Goal: Task Accomplishment & Management: Use online tool/utility

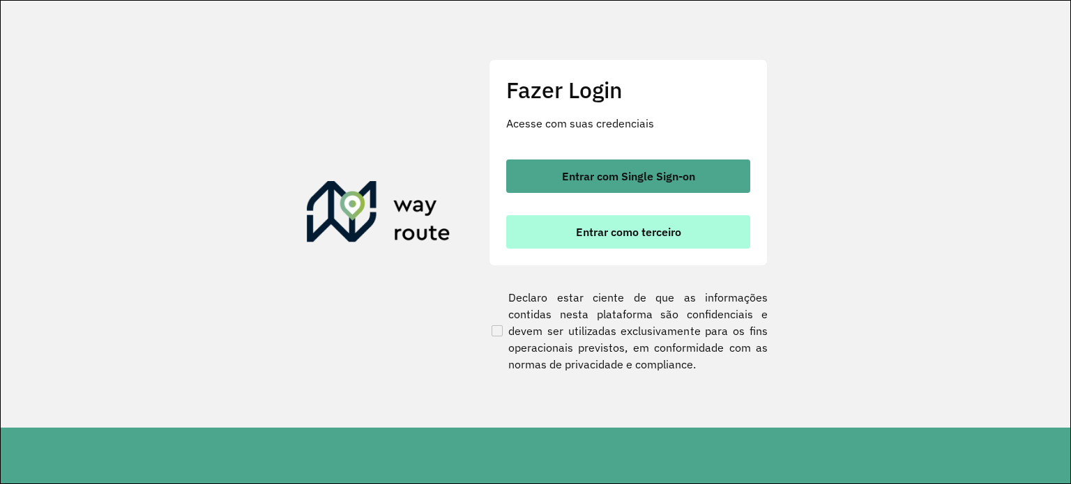
click at [696, 233] on button "Entrar como terceiro" at bounding box center [628, 231] width 244 height 33
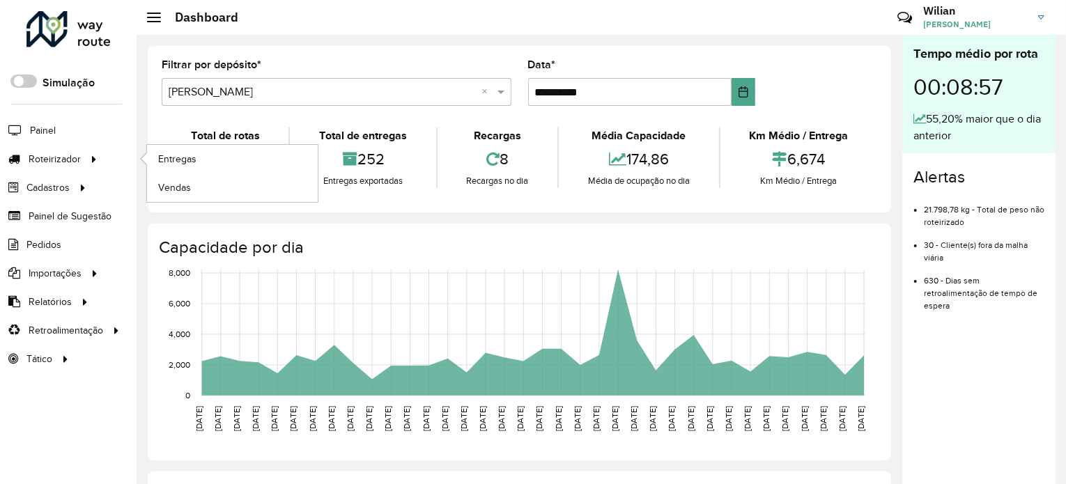
click at [100, 155] on li "Roteirizador Entregas Vendas" at bounding box center [68, 159] width 137 height 29
click at [180, 155] on span "Entregas" at bounding box center [178, 159] width 40 height 15
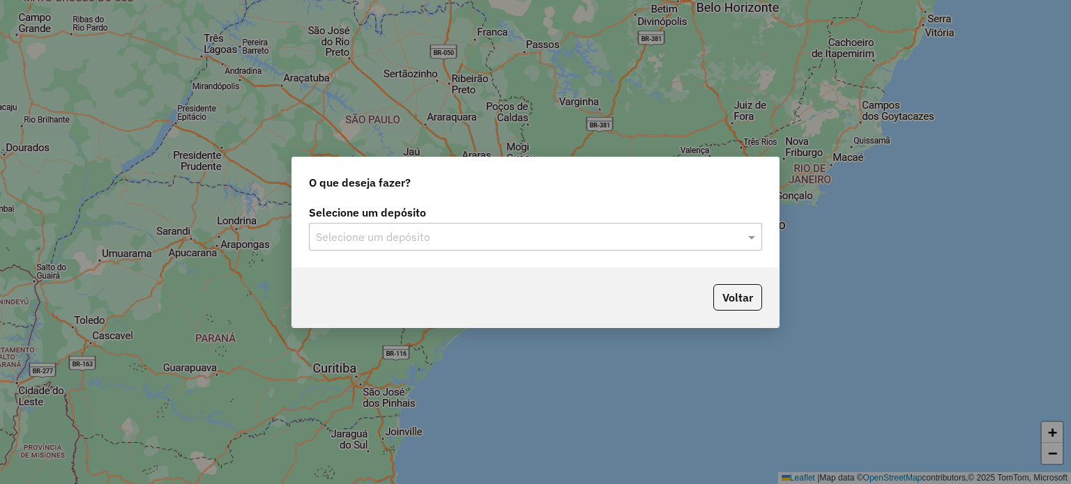
click at [628, 242] on input "text" at bounding box center [521, 237] width 411 height 17
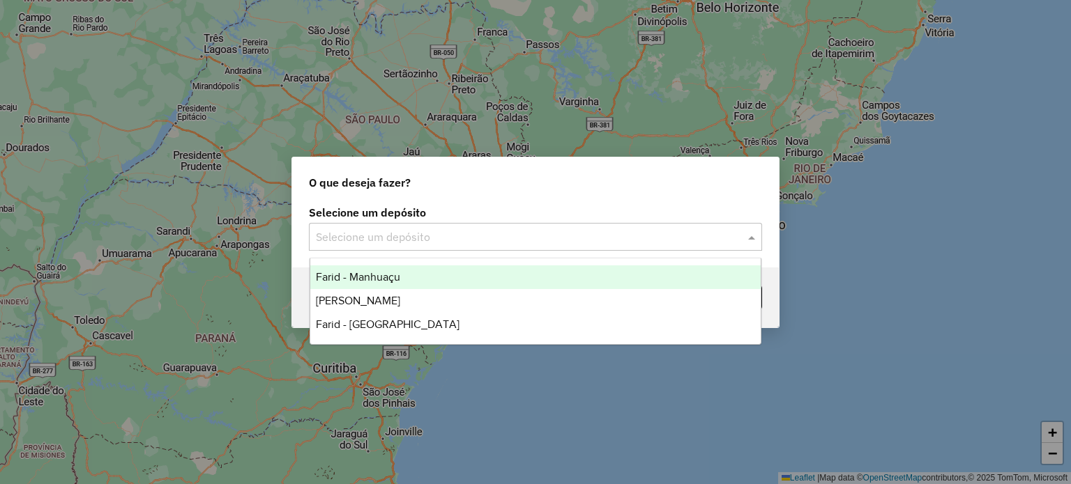
click at [456, 280] on div "Farid - Manhuaçu" at bounding box center [535, 278] width 451 height 24
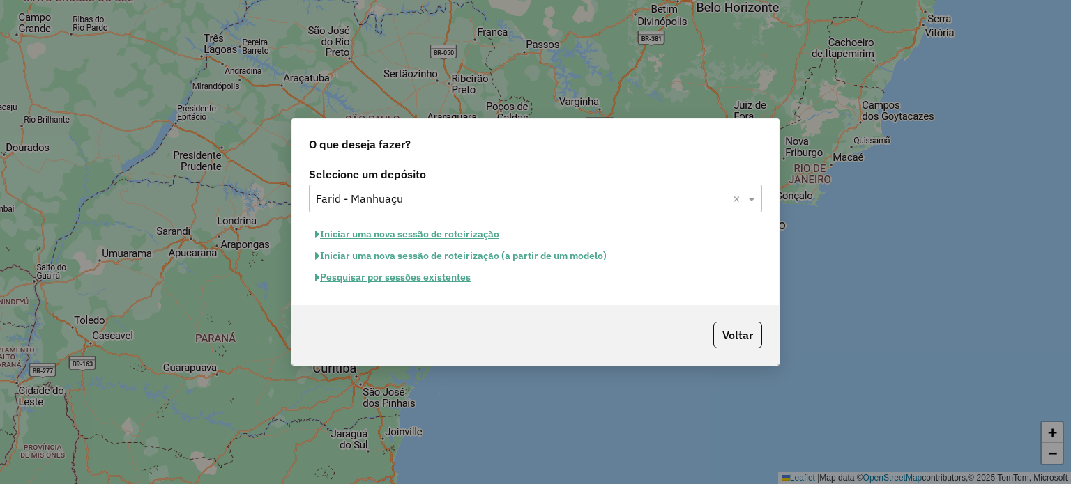
click at [413, 238] on button "Iniciar uma nova sessão de roteirização" at bounding box center [407, 235] width 197 height 22
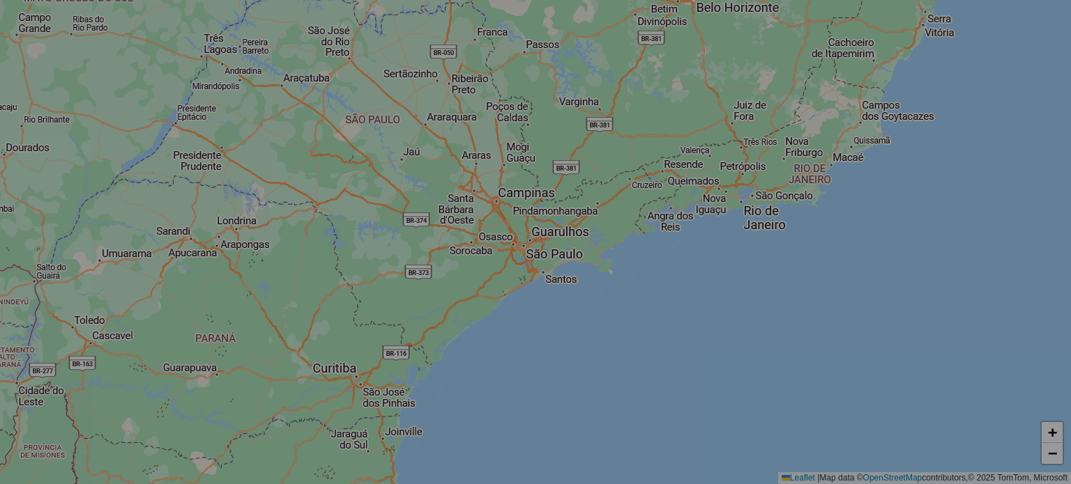
select select "*"
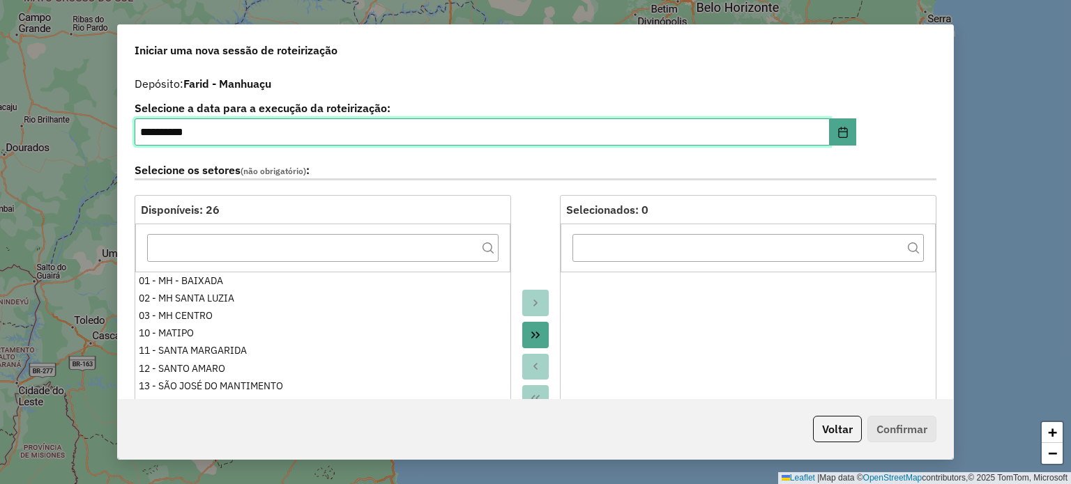
click at [506, 121] on input "**********" at bounding box center [482, 132] width 695 height 28
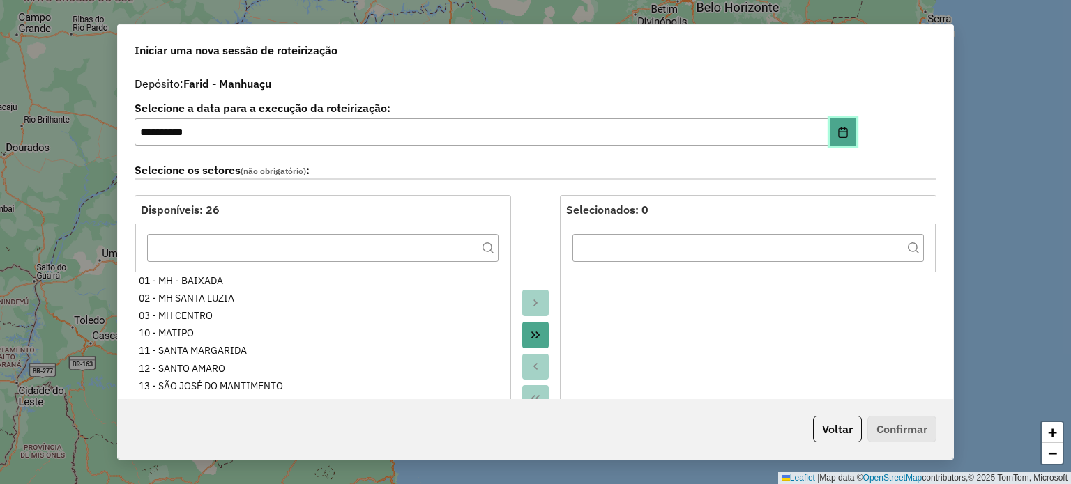
click at [842, 137] on icon "Choose Date" at bounding box center [842, 132] width 9 height 11
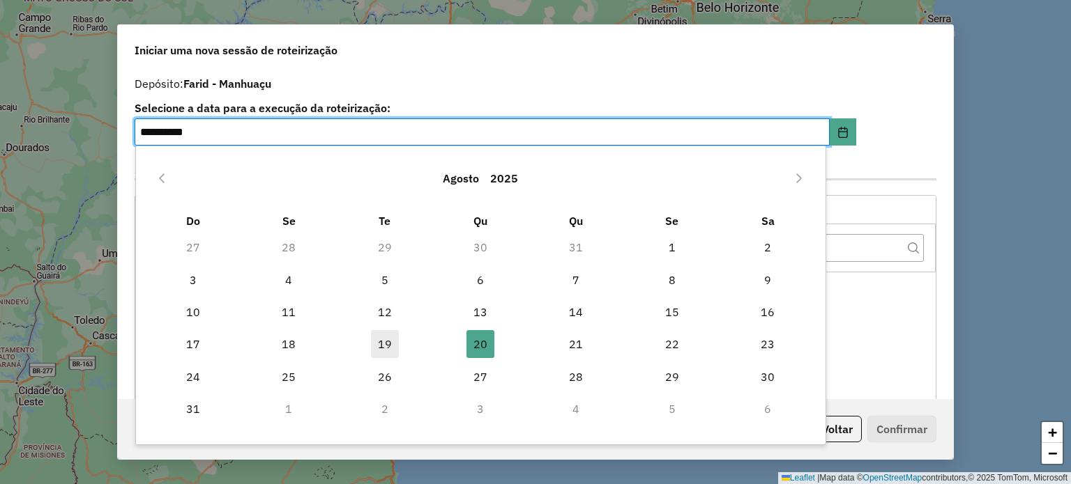
click at [387, 345] on span "19" at bounding box center [385, 344] width 28 height 28
type input "**********"
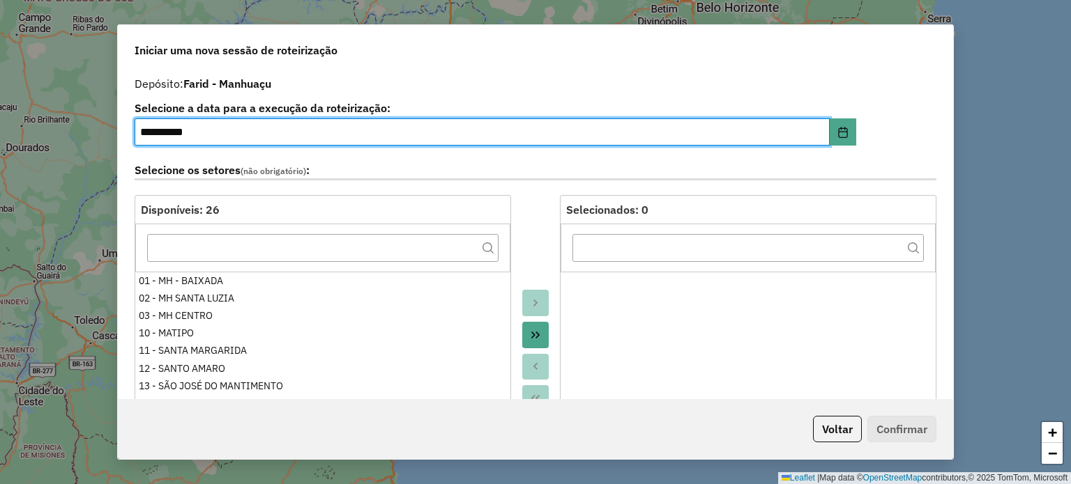
click at [909, 431] on p-footer "Voltar Confirmar" at bounding box center [871, 429] width 129 height 26
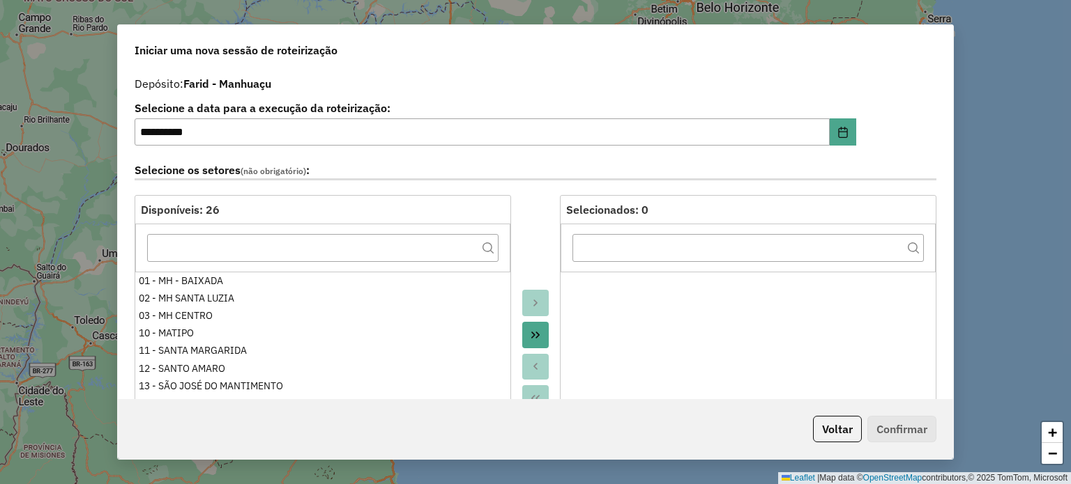
click at [942, 106] on div "**********" at bounding box center [535, 235] width 835 height 330
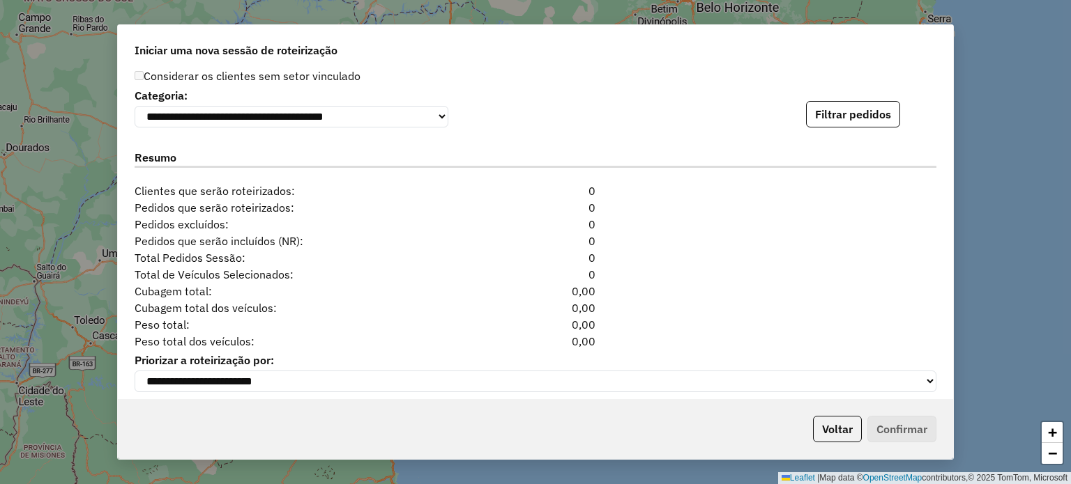
scroll to position [1436, 0]
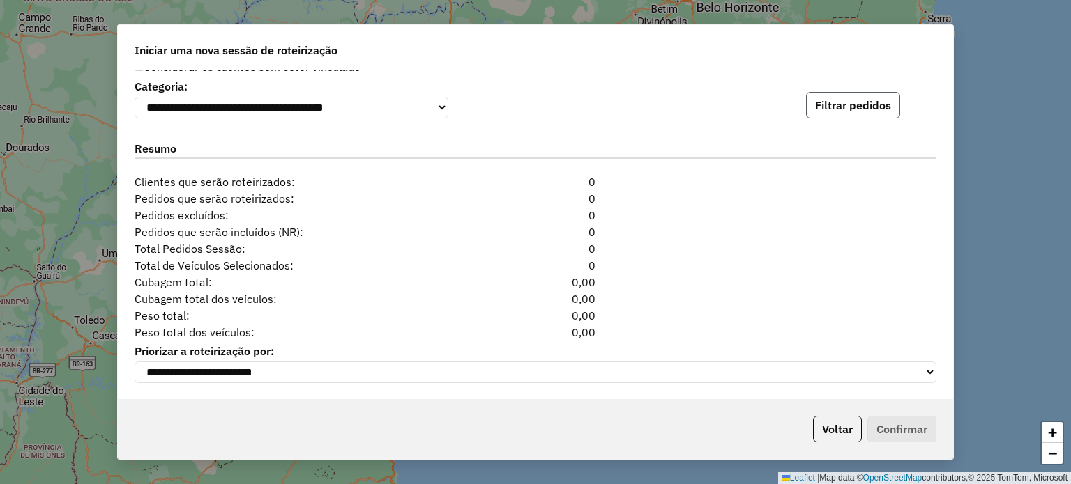
click at [868, 105] on button "Filtrar pedidos" at bounding box center [853, 105] width 94 height 26
click at [830, 432] on button "Voltar" at bounding box center [837, 429] width 49 height 26
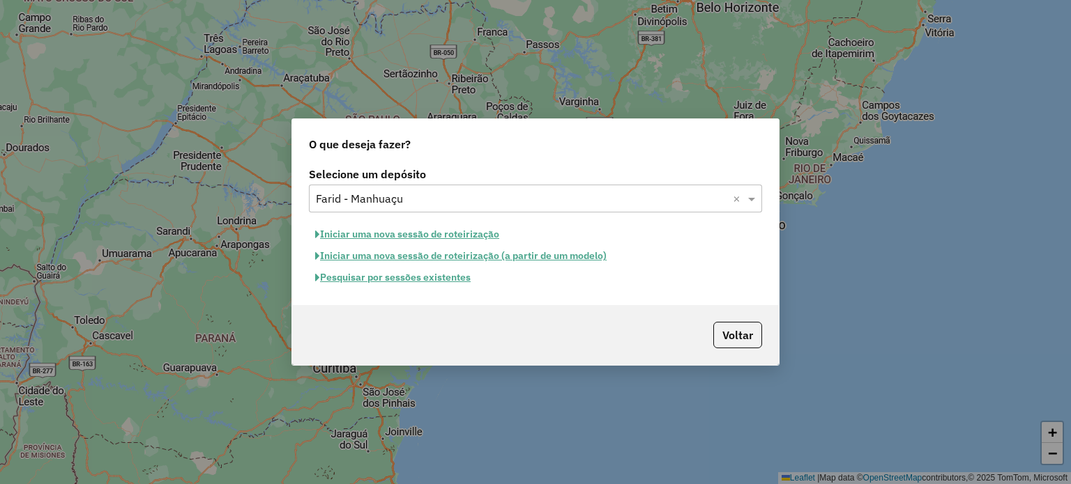
click at [385, 279] on button "Pesquisar por sessões existentes" at bounding box center [393, 278] width 168 height 22
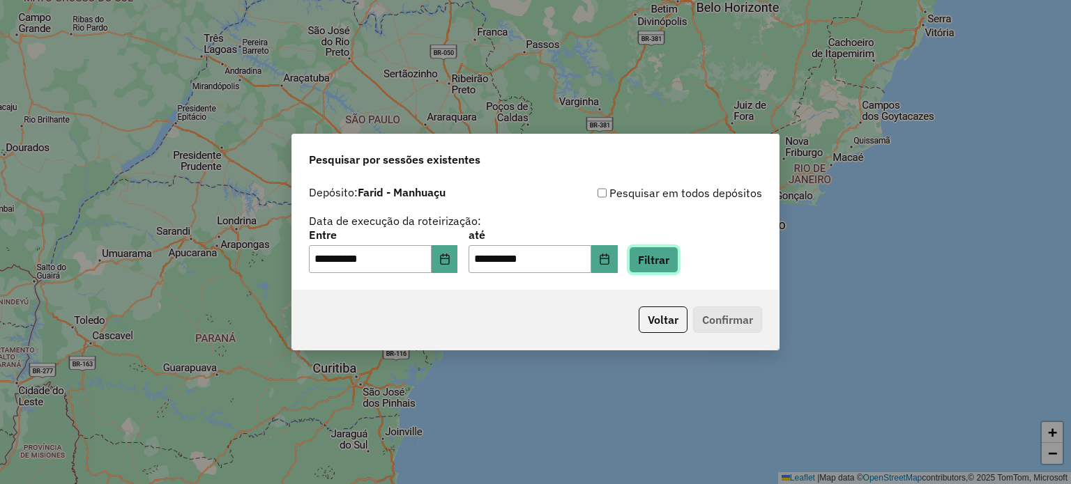
click at [678, 259] on button "Filtrar" at bounding box center [653, 260] width 49 height 26
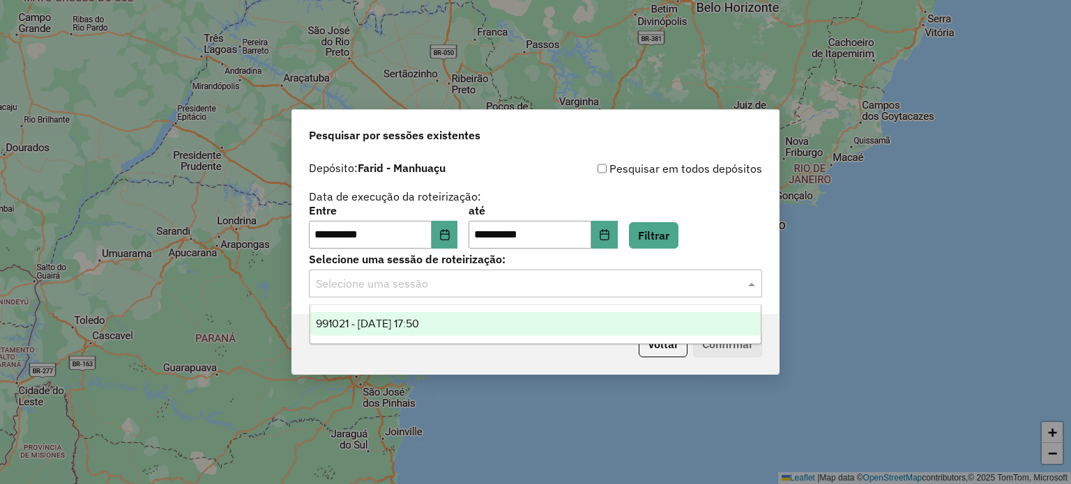
click at [635, 284] on input "text" at bounding box center [521, 284] width 411 height 17
click at [552, 322] on div "991021 - [DATE] 17:50" at bounding box center [535, 324] width 451 height 24
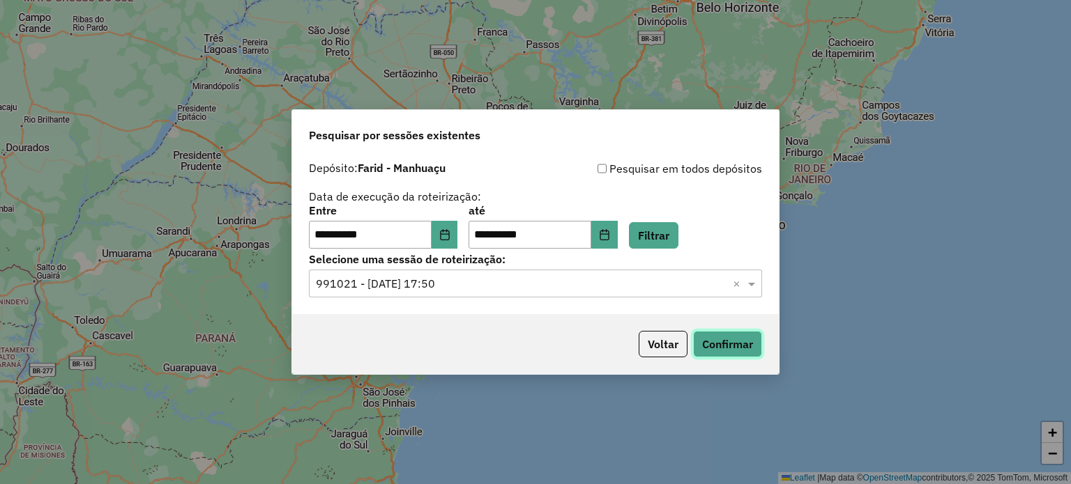
click at [730, 343] on button "Confirmar" at bounding box center [727, 344] width 69 height 26
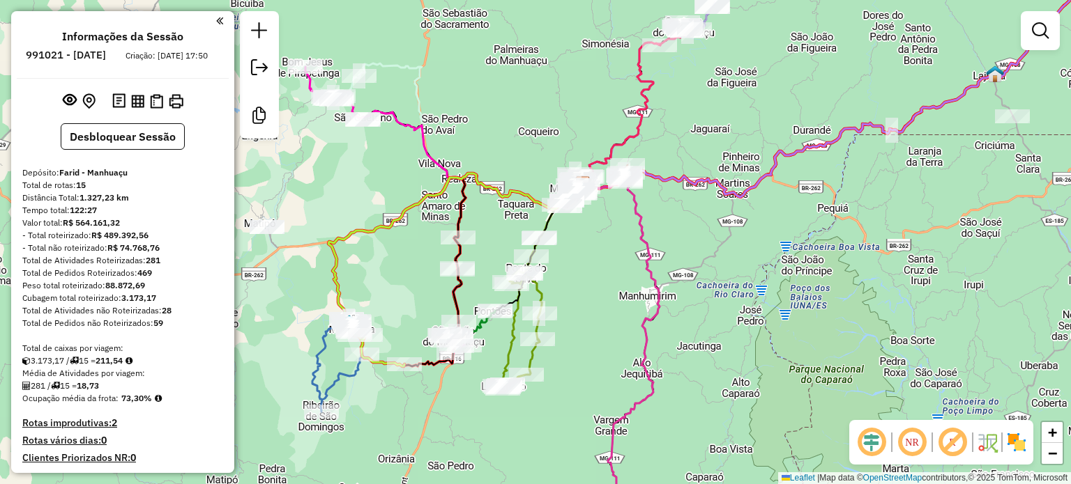
drag, startPoint x: 597, startPoint y: 245, endPoint x: 597, endPoint y: 259, distance: 13.9
click at [597, 259] on div "Janela de atendimento Grade de atendimento Capacidade Transportadoras Veículos …" at bounding box center [535, 242] width 1071 height 484
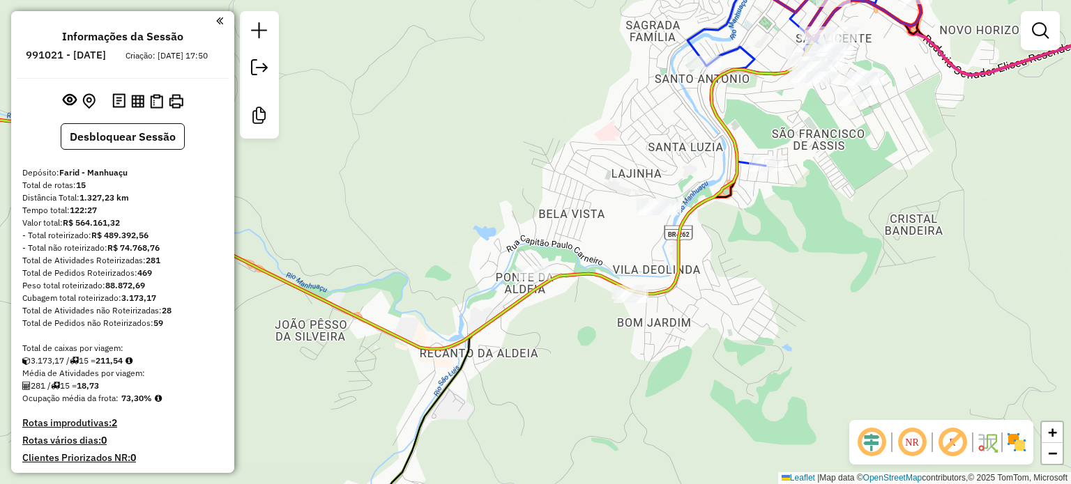
drag, startPoint x: 826, startPoint y: 208, endPoint x: 726, endPoint y: 248, distance: 107.6
click at [730, 247] on div "Janela de atendimento Grade de atendimento Capacidade Transportadoras Veículos …" at bounding box center [535, 242] width 1071 height 484
